Goal: Task Accomplishment & Management: Manage account settings

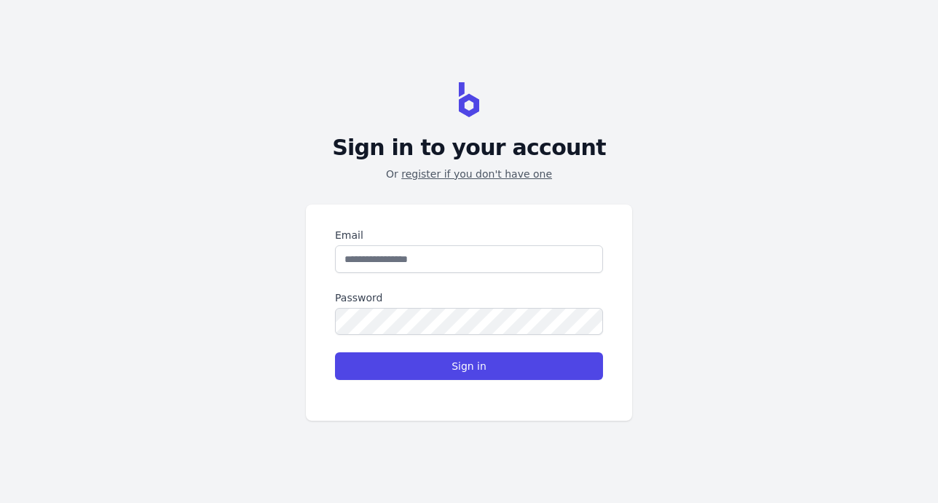
click at [333, 256] on div "Email Password Sign in" at bounding box center [469, 313] width 326 height 217
click at [360, 257] on input "Email" at bounding box center [469, 259] width 268 height 28
click at [333, 256] on div "Email Password Sign in" at bounding box center [469, 313] width 326 height 217
click at [360, 257] on input "Email" at bounding box center [469, 259] width 268 height 28
